Goal: Find specific page/section: Find specific page/section

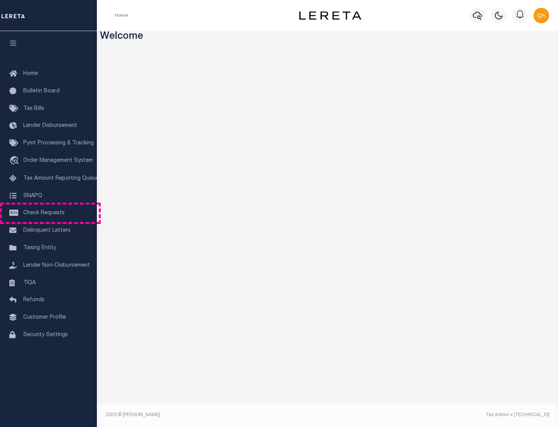
click at [48, 213] on span "Check Requests" at bounding box center [43, 212] width 41 height 5
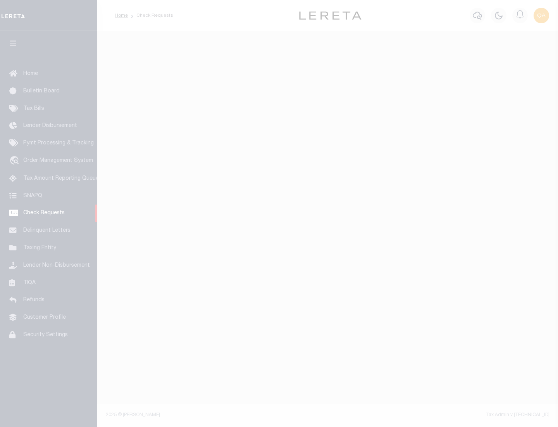
select select "50"
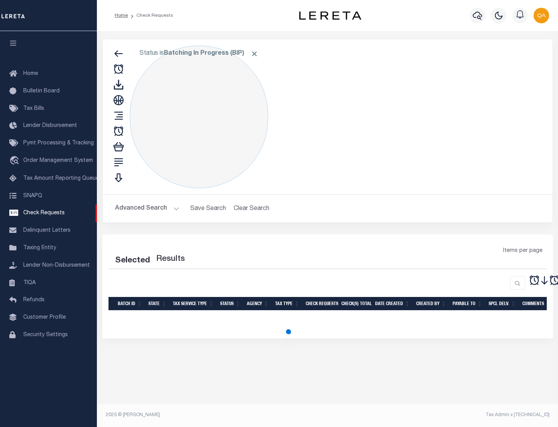
select select "50"
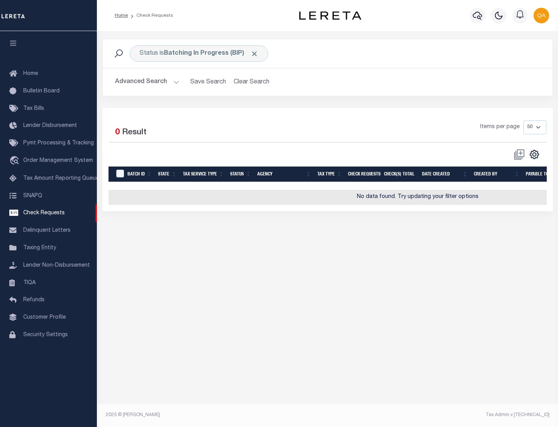
click at [255, 54] on span "Click to Remove" at bounding box center [255, 54] width 8 height 8
